Goal: Information Seeking & Learning: Learn about a topic

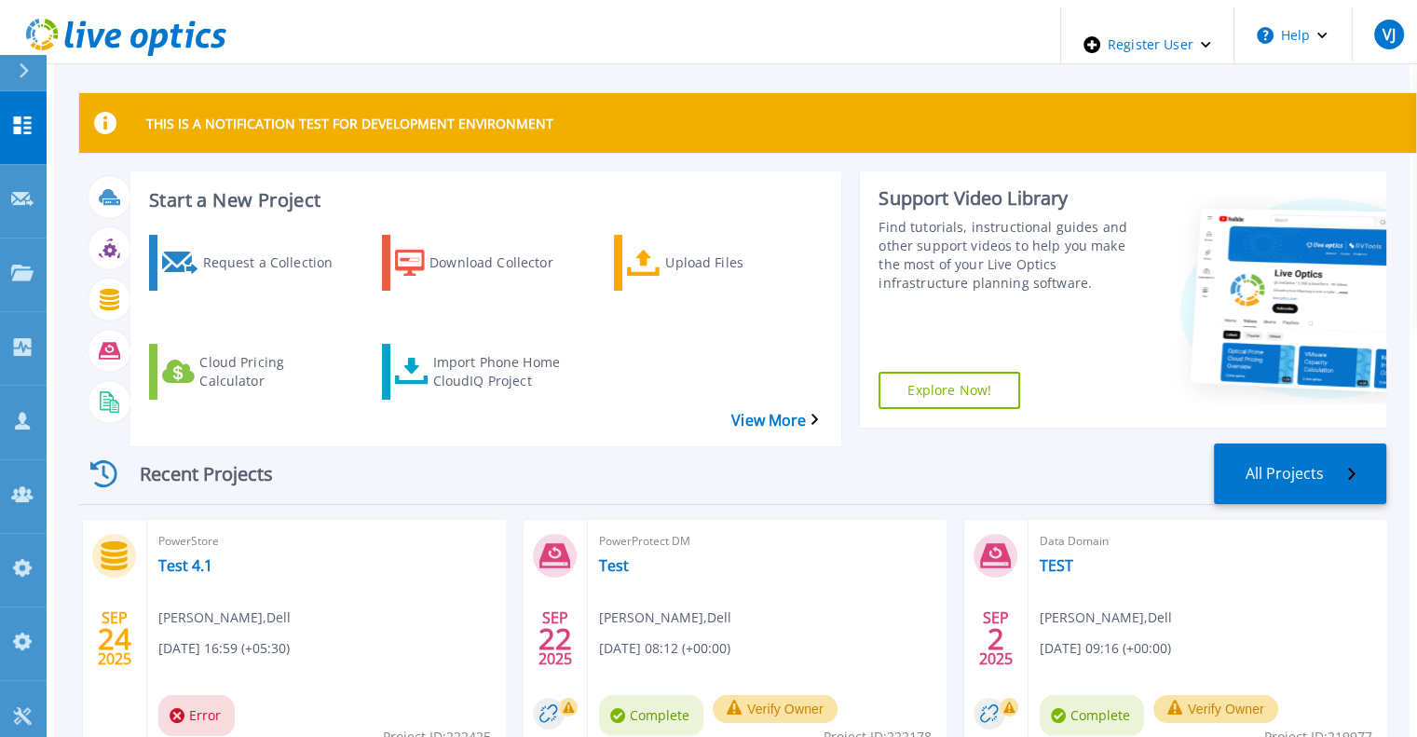
click at [25, 62] on div at bounding box center [32, 72] width 30 height 35
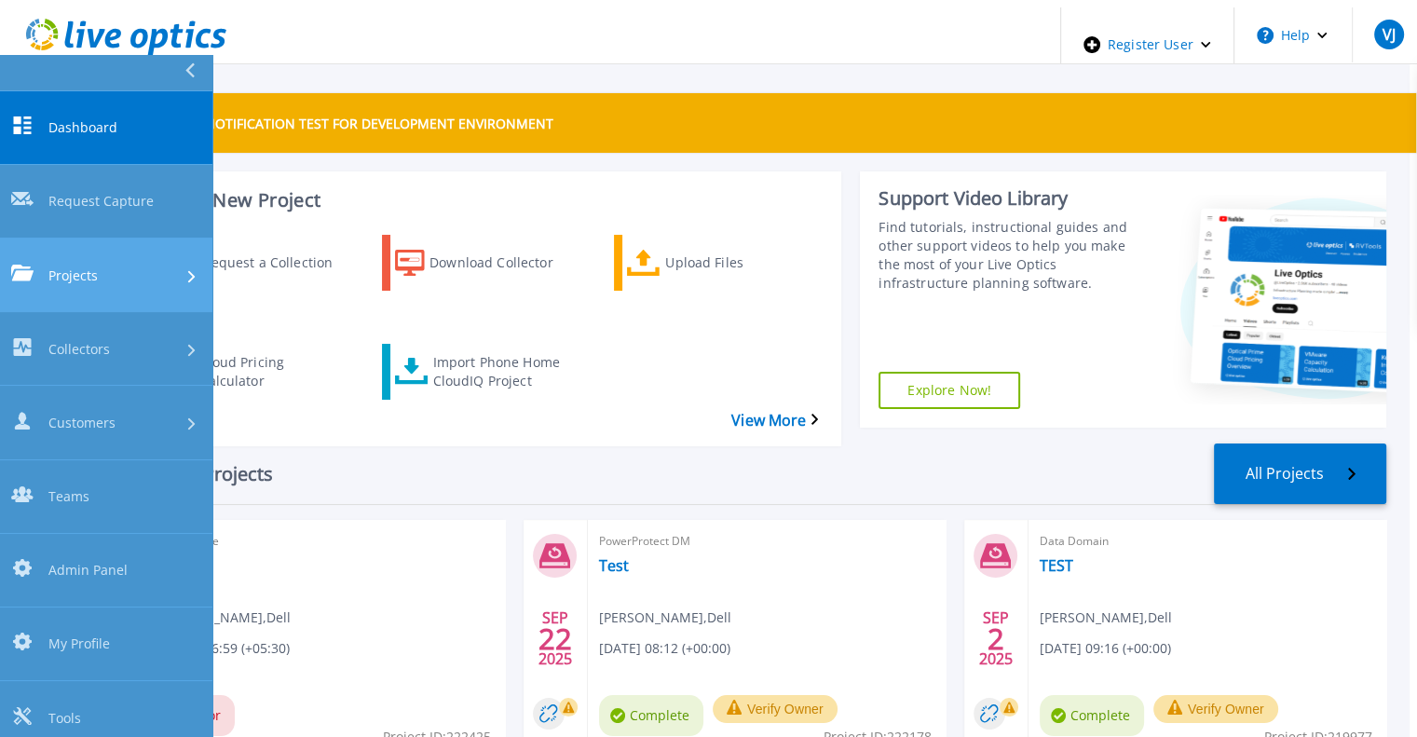
click at [95, 266] on span "Projects" at bounding box center [72, 276] width 49 height 20
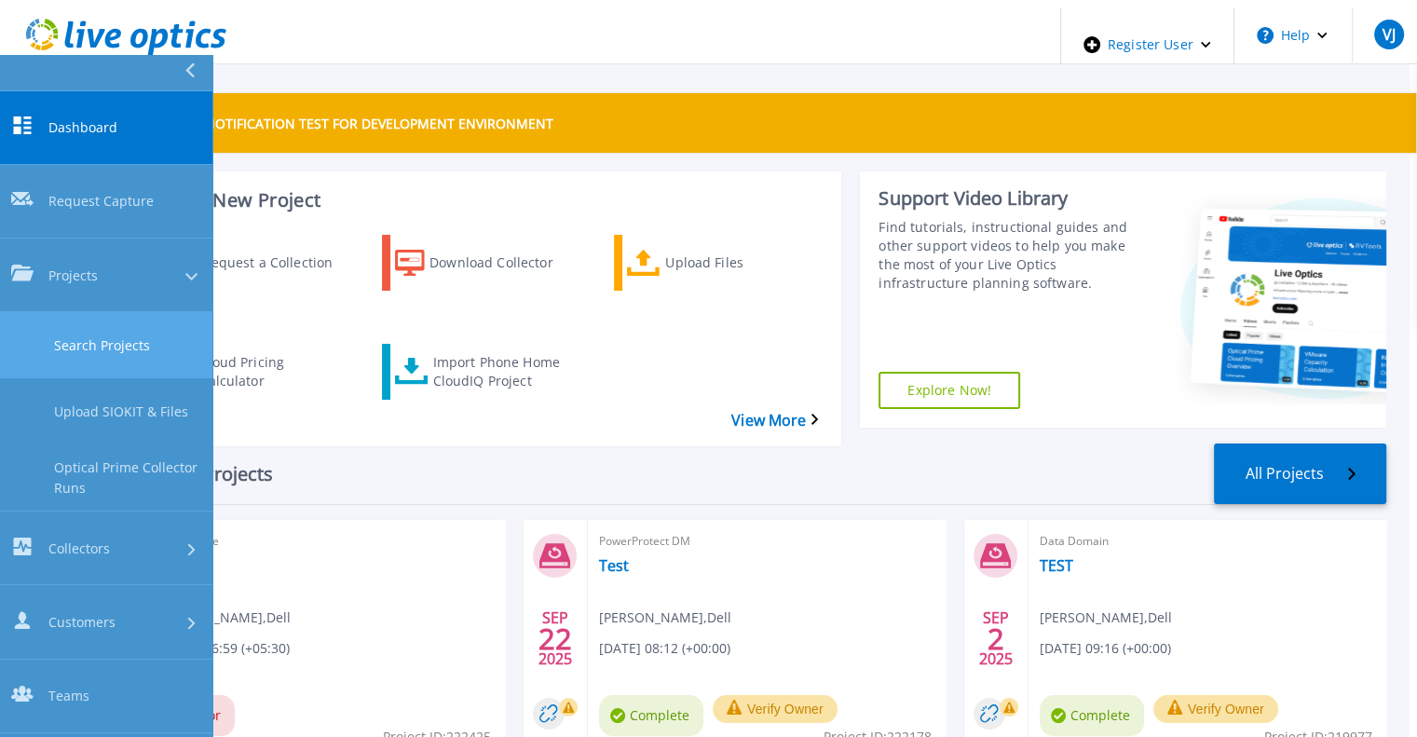
click at [116, 312] on link "Search Projects" at bounding box center [106, 345] width 212 height 66
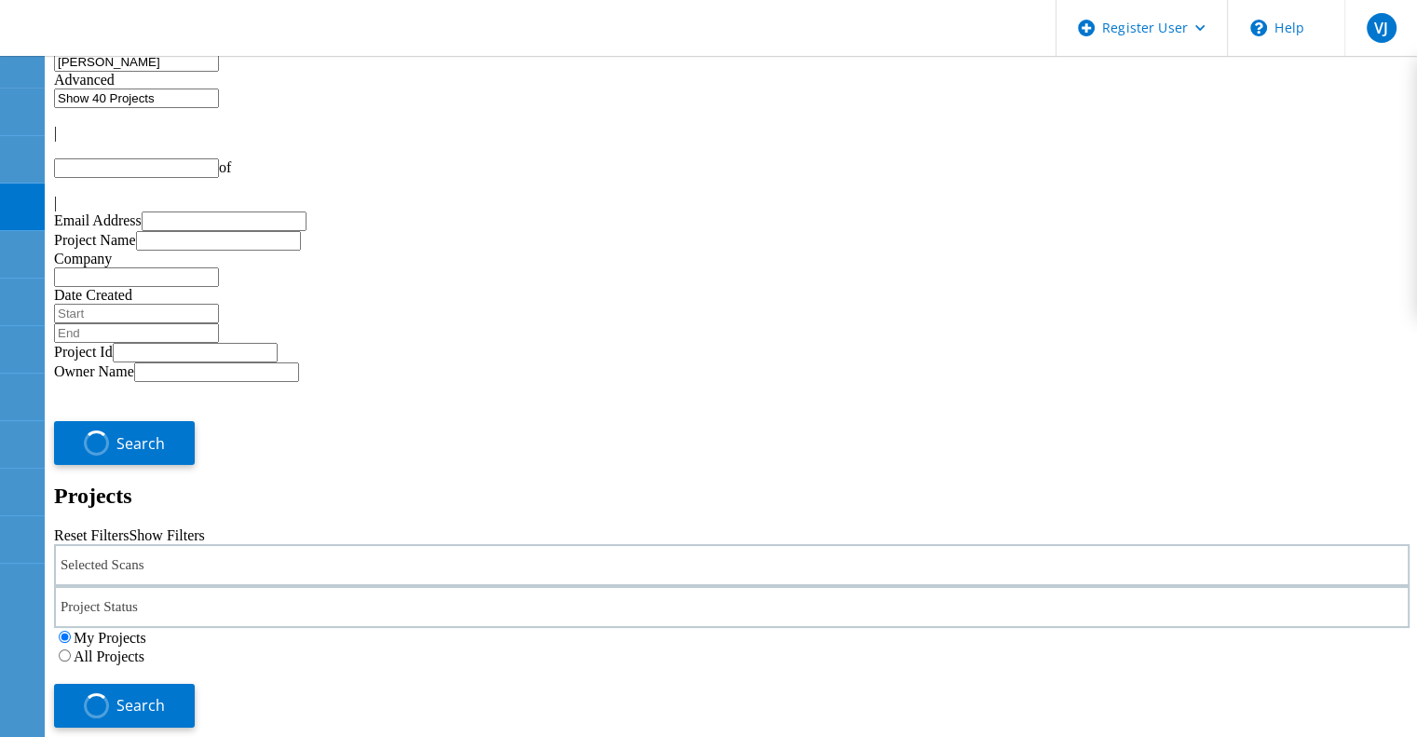
type input "1"
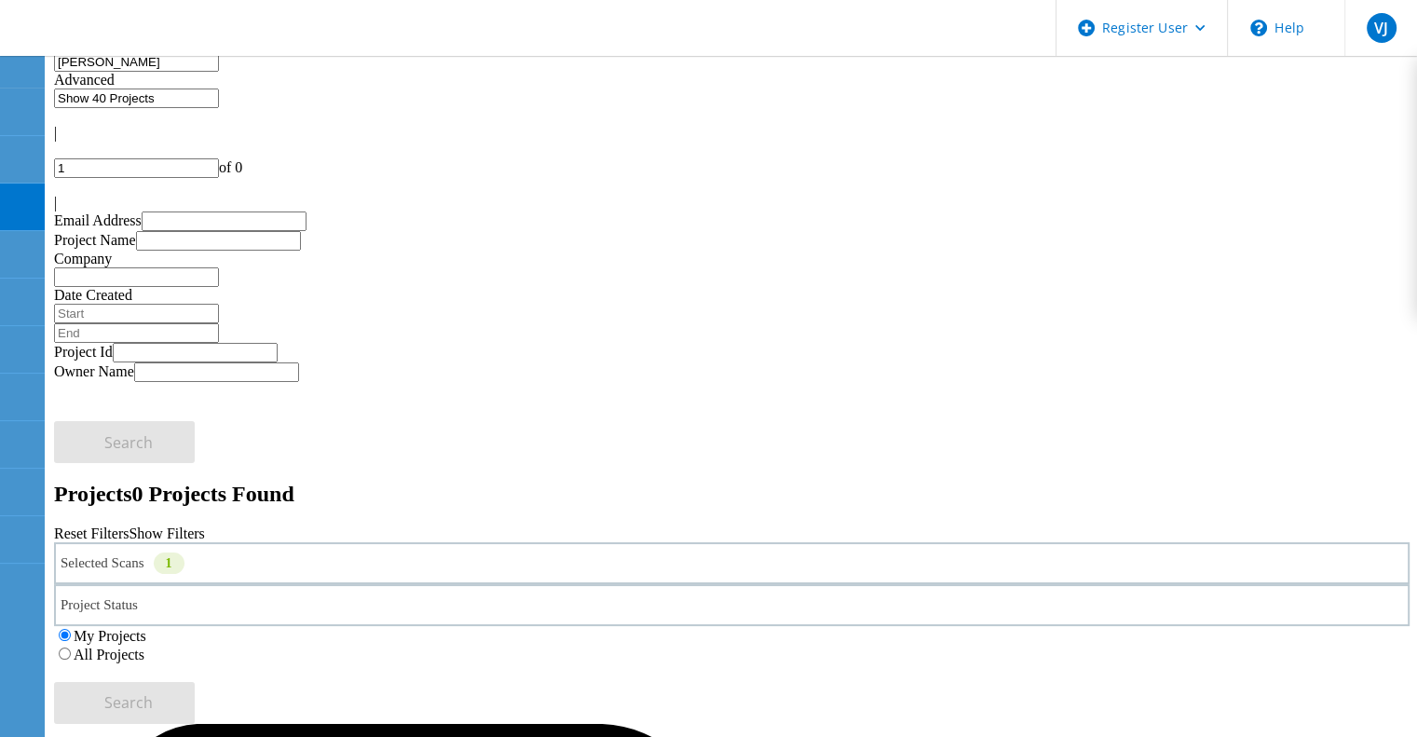
click at [292, 542] on div "Selected Scans 1" at bounding box center [732, 563] width 1356 height 42
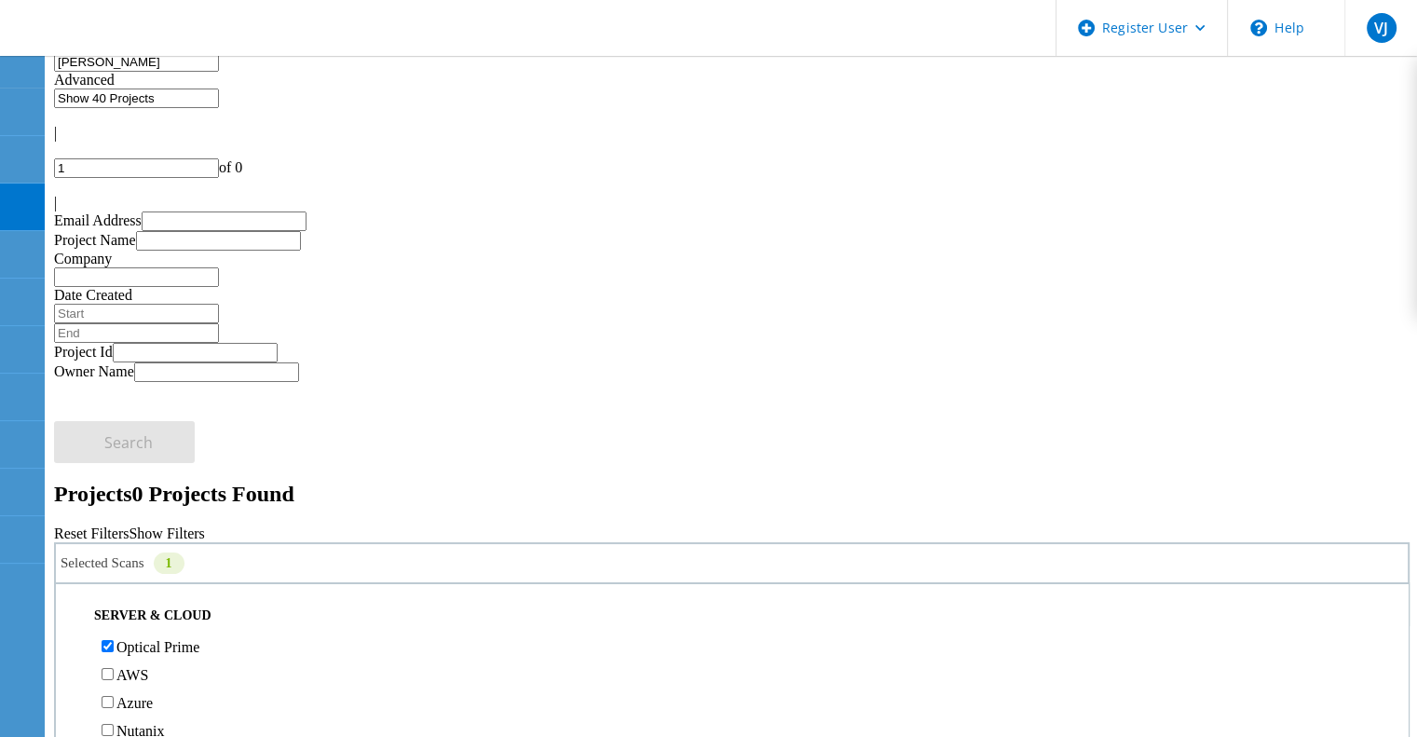
click at [144, 647] on label "All Projects" at bounding box center [109, 655] width 71 height 16
click at [71, 648] on input "All Projects" at bounding box center [65, 654] width 12 height 12
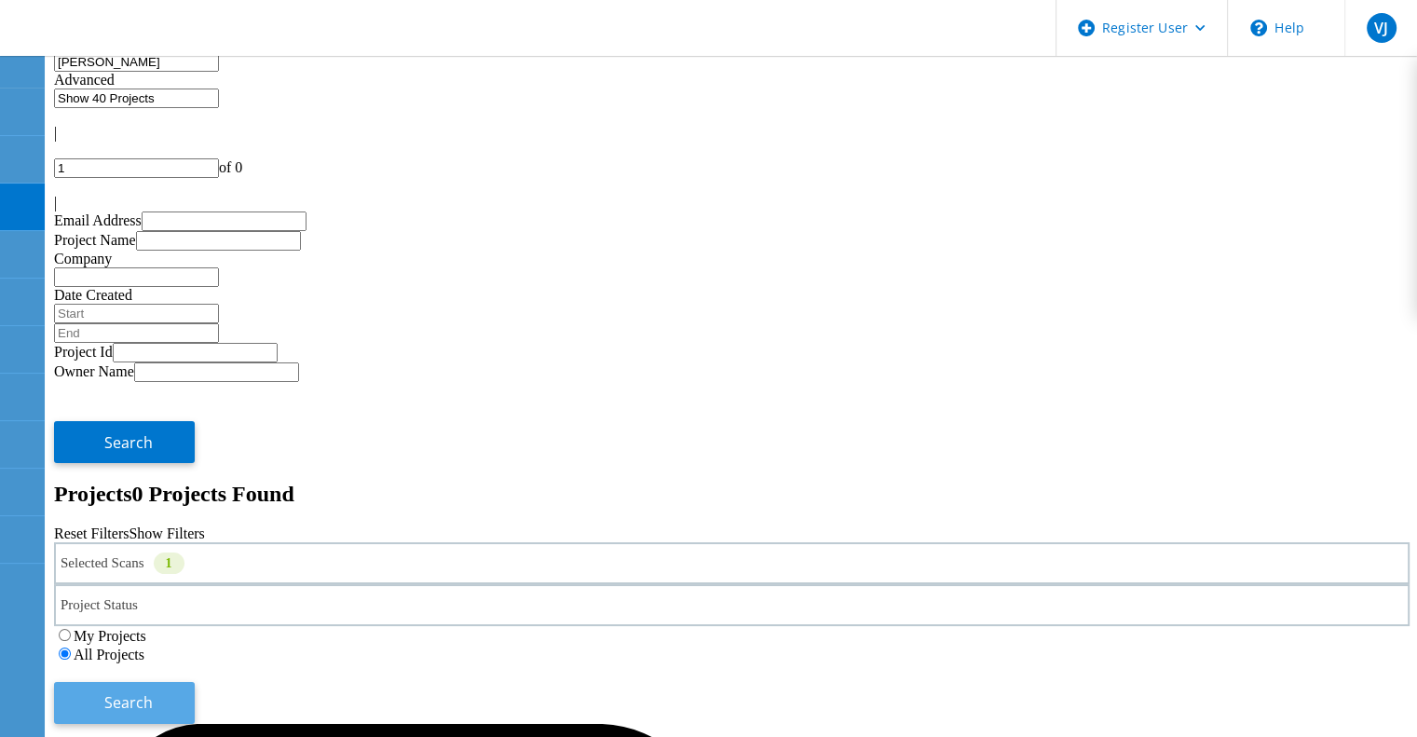
click at [195, 682] on button "Search" at bounding box center [124, 703] width 141 height 42
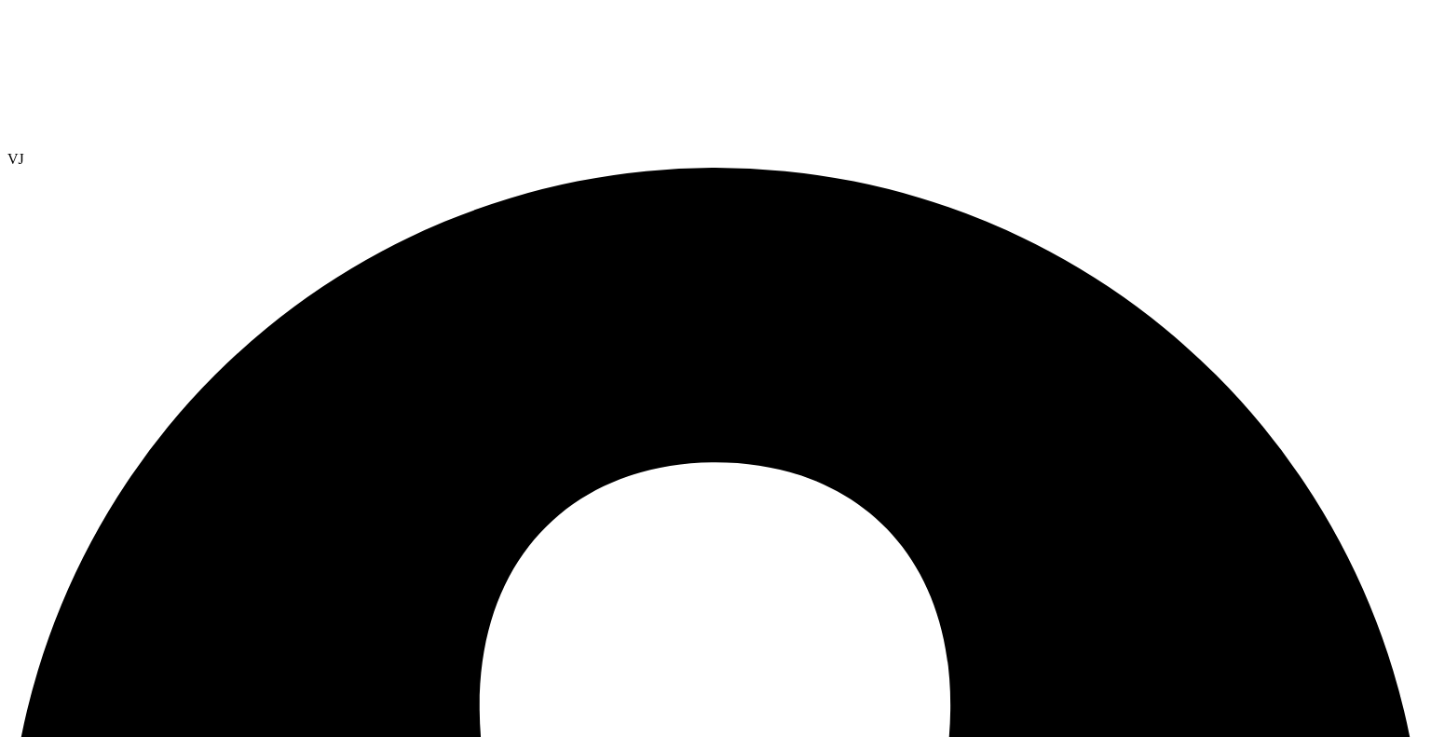
select select "USEast"
select select "USD"
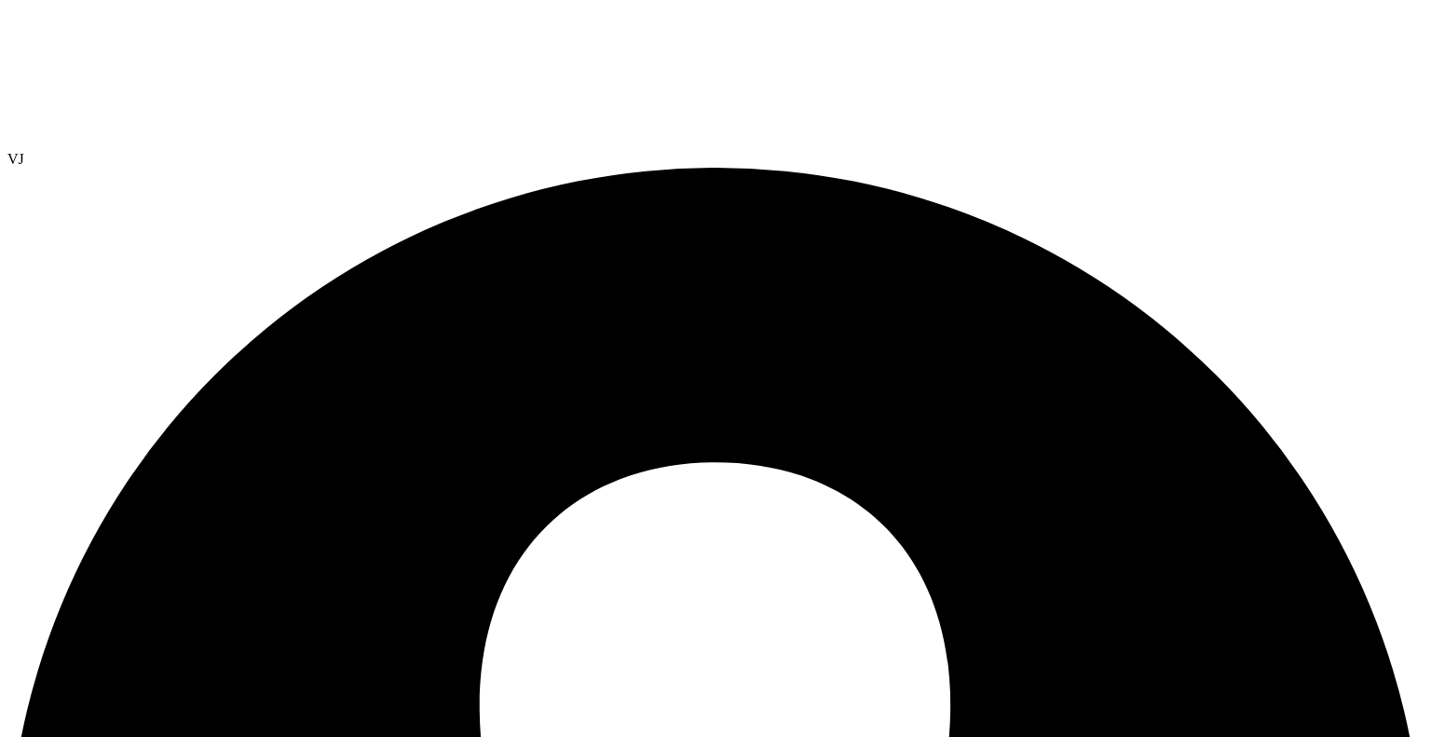
scroll to position [309, 0]
